Goal: Check status: Check status

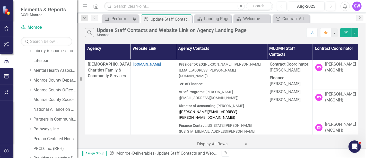
scroll to position [160, 0]
click at [31, 89] on icon at bounding box center [30, 89] width 1 height 3
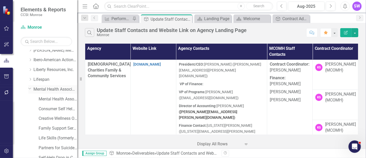
click at [50, 90] on link "Mental Health Association" at bounding box center [55, 89] width 44 height 6
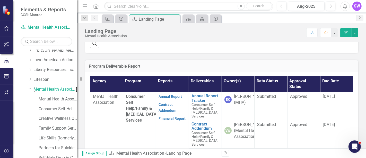
scroll to position [174, 0]
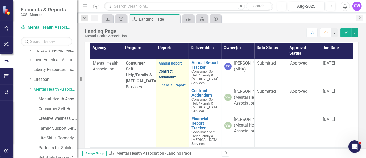
click at [166, 79] on link "Contract Addendum" at bounding box center [168, 74] width 18 height 10
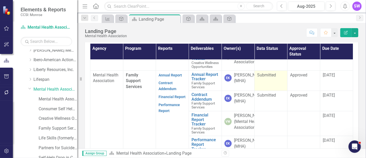
scroll to position [171, 0]
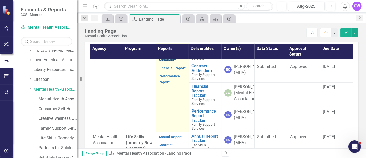
click at [165, 62] on link "Contract Addendum" at bounding box center [168, 57] width 18 height 10
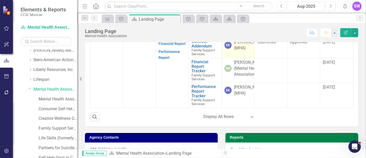
scroll to position [143, 0]
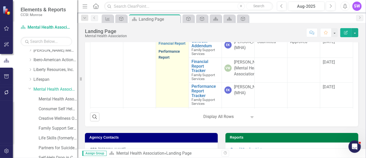
click at [168, 59] on link "Performance Report" at bounding box center [169, 54] width 21 height 10
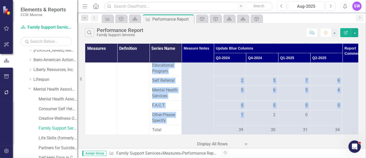
scroll to position [456, 0]
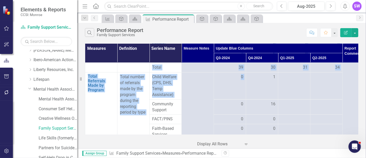
drag, startPoint x: 252, startPoint y: 135, endPoint x: 261, endPoint y: 133, distance: 9.4
click at [261, 133] on div "Measures Definition Series Name Measure Notes Update Blue Columns Report Commen…" at bounding box center [221, 95] width 289 height 106
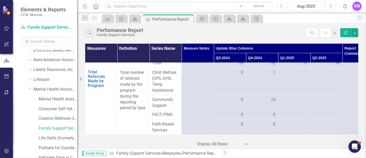
click at [275, 37] on div "Search Performance Report Family Support Services Comment Favorite Edit Report" at bounding box center [221, 31] width 289 height 17
click at [308, 10] on button "Aug-2025" at bounding box center [306, 6] width 37 height 9
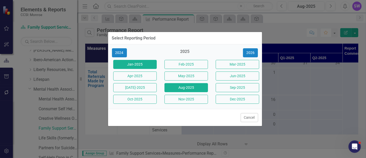
click at [145, 62] on button "Jan-2025" at bounding box center [135, 64] width 44 height 9
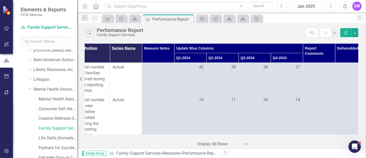
scroll to position [0, 84]
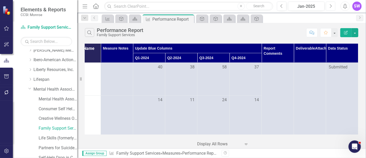
click at [332, 5] on button "Next" at bounding box center [331, 6] width 10 height 9
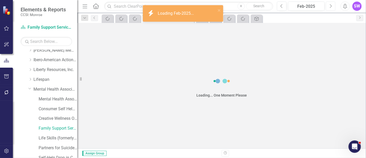
click at [331, 5] on icon "Next" at bounding box center [330, 6] width 3 height 5
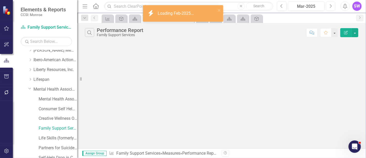
click at [331, 5] on icon "Next" at bounding box center [330, 6] width 3 height 5
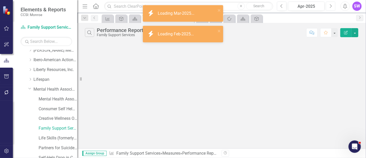
click at [331, 5] on icon "Next" at bounding box center [330, 6] width 3 height 5
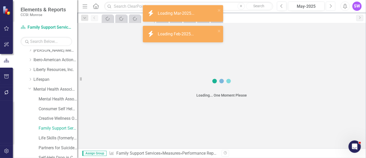
click at [331, 5] on icon "Next" at bounding box center [330, 6] width 3 height 5
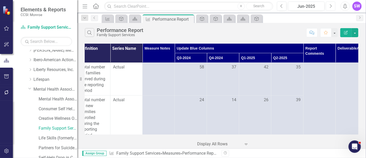
scroll to position [0, 76]
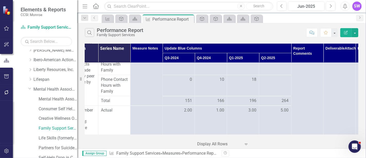
scroll to position [715, 51]
drag, startPoint x: 248, startPoint y: 134, endPoint x: 223, endPoint y: 133, distance: 25.5
click at [223, 133] on div "Measures Definition Series Name Measure Notes Update Blue Columns Report Commen…" at bounding box center [221, 89] width 273 height 91
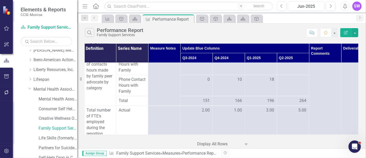
scroll to position [715, 34]
click at [307, 7] on div "Jun-2025" at bounding box center [306, 6] width 33 height 6
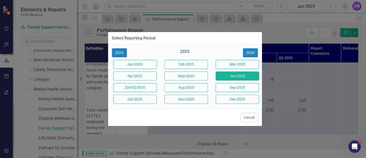
drag, startPoint x: 140, startPoint y: 66, endPoint x: 327, endPoint y: 108, distance: 191.2
click at [140, 66] on button "Jan-2025" at bounding box center [135, 64] width 44 height 9
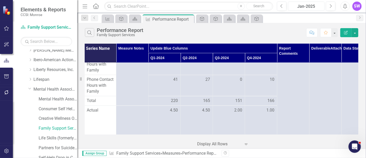
scroll to position [715, 66]
